Goal: Information Seeking & Learning: Learn about a topic

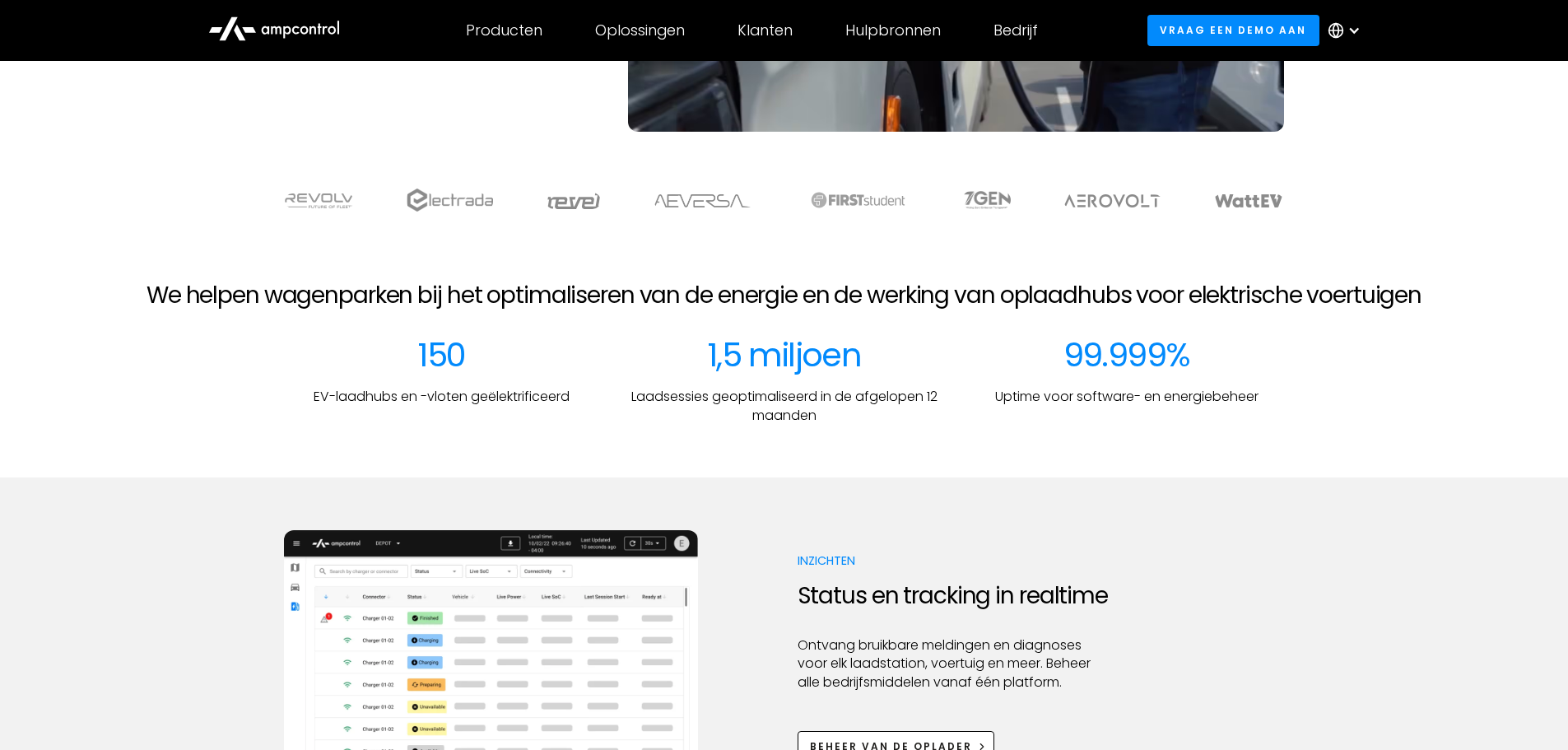
scroll to position [741, 0]
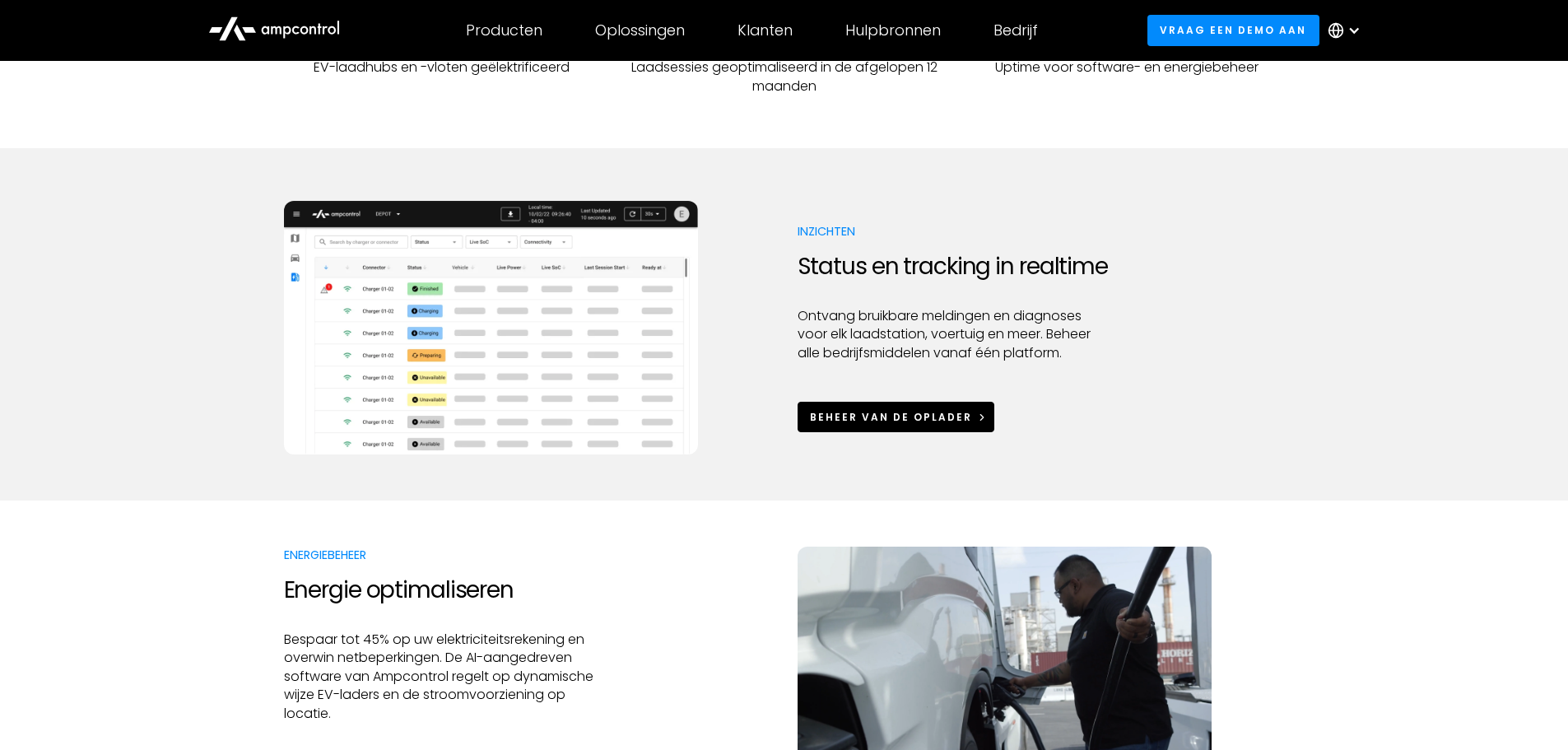
click at [906, 413] on div "Beheer van de oplader" at bounding box center [891, 417] width 162 height 15
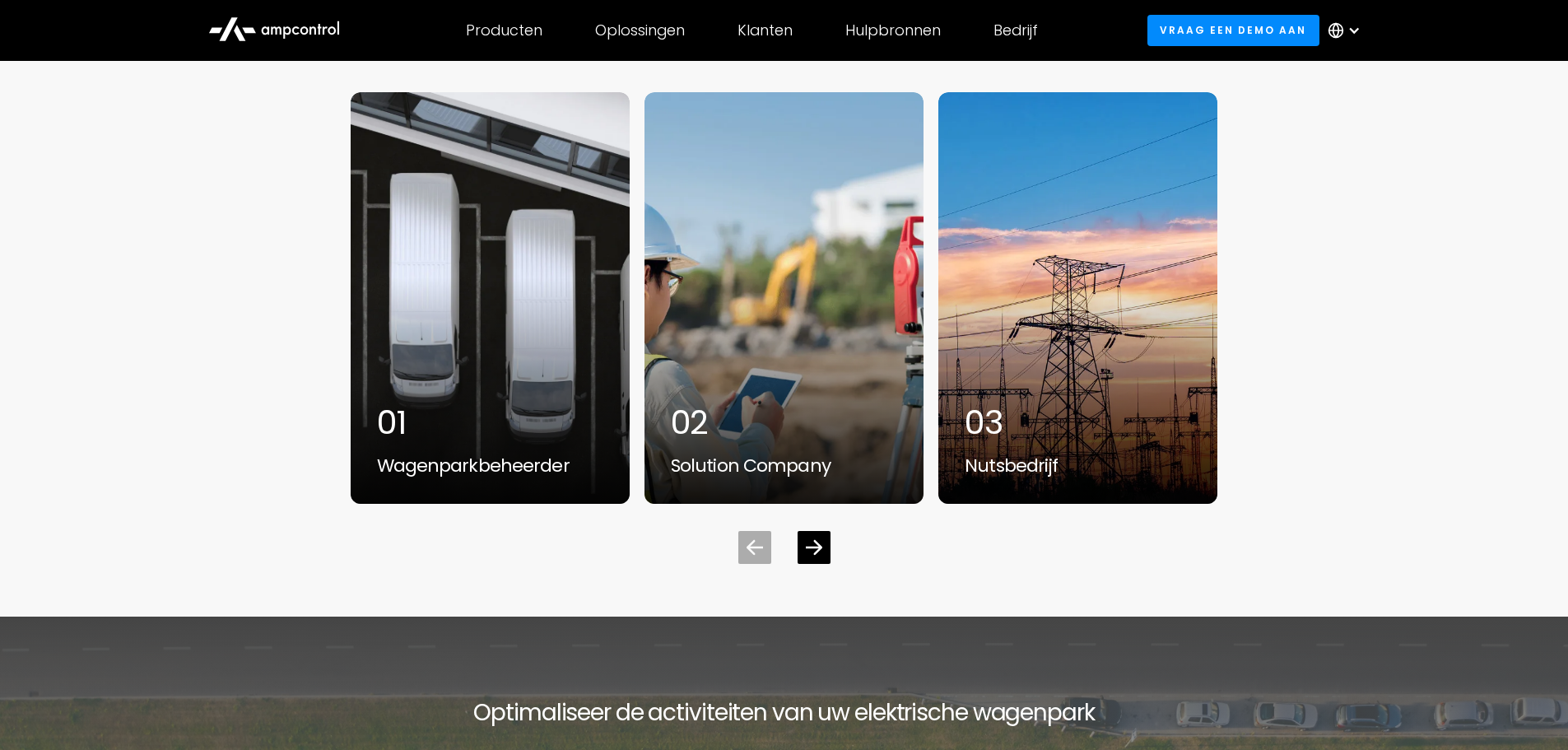
scroll to position [4942, 0]
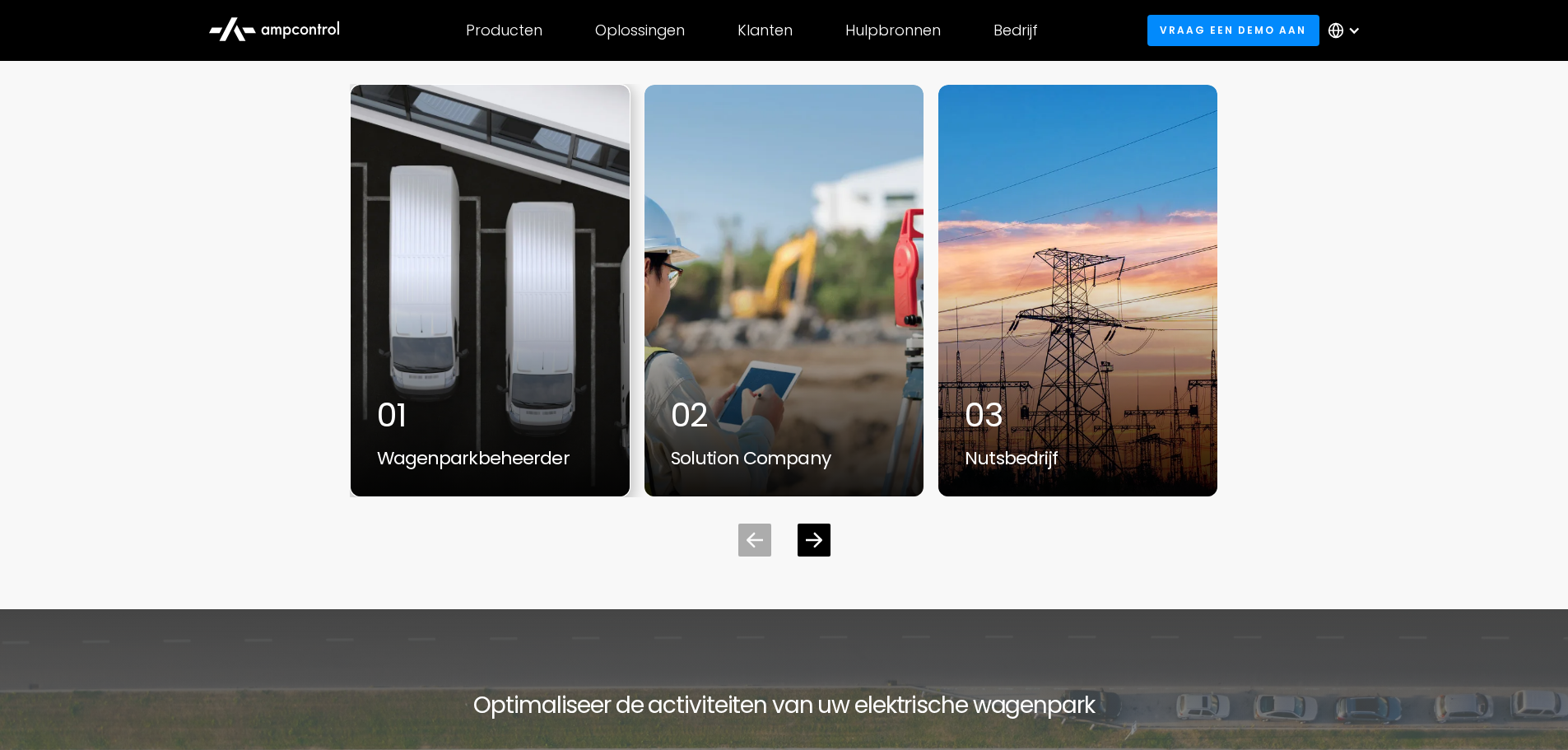
click at [508, 335] on div "1 / 5" at bounding box center [489, 291] width 279 height 412
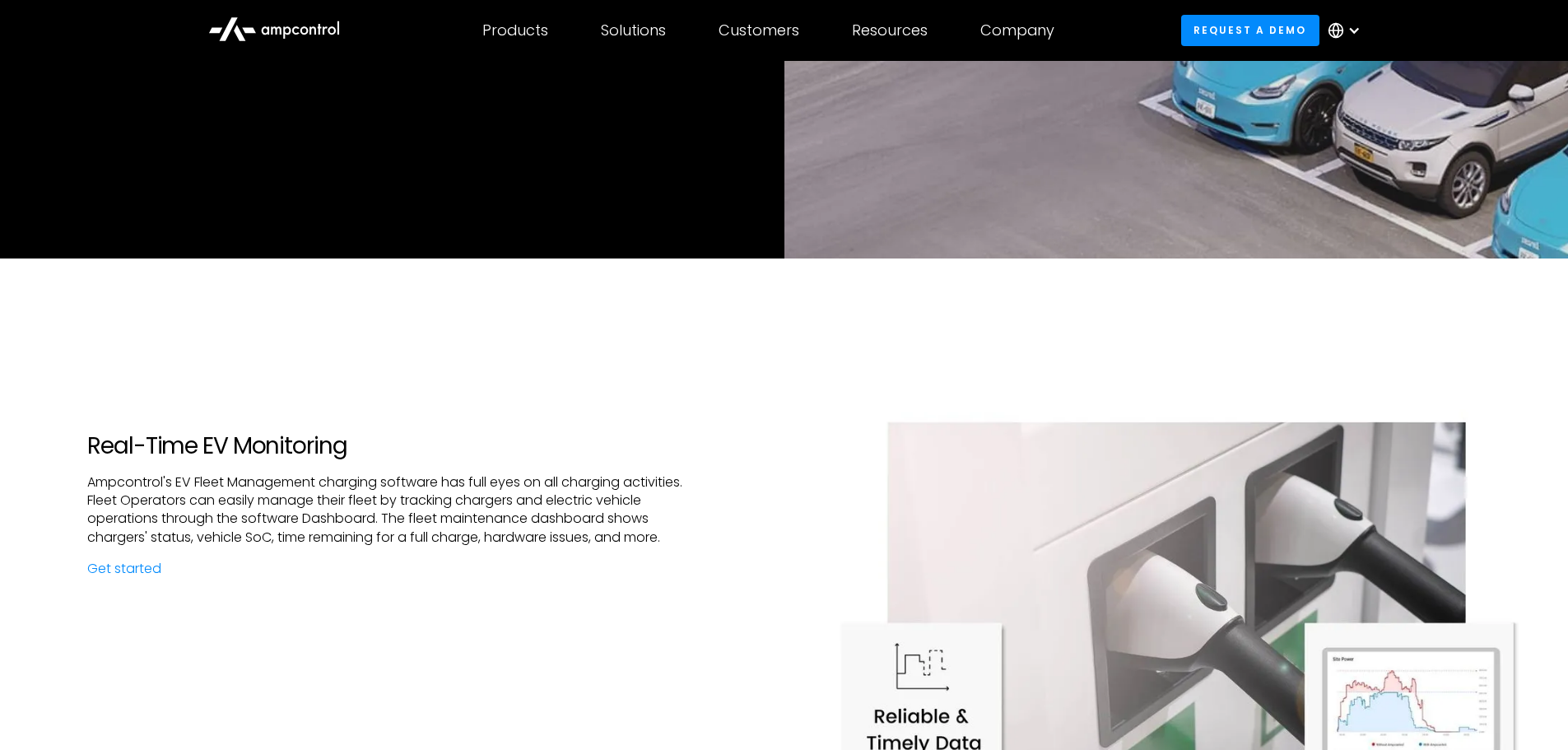
scroll to position [2059, 0]
